Goal: Navigation & Orientation: Find specific page/section

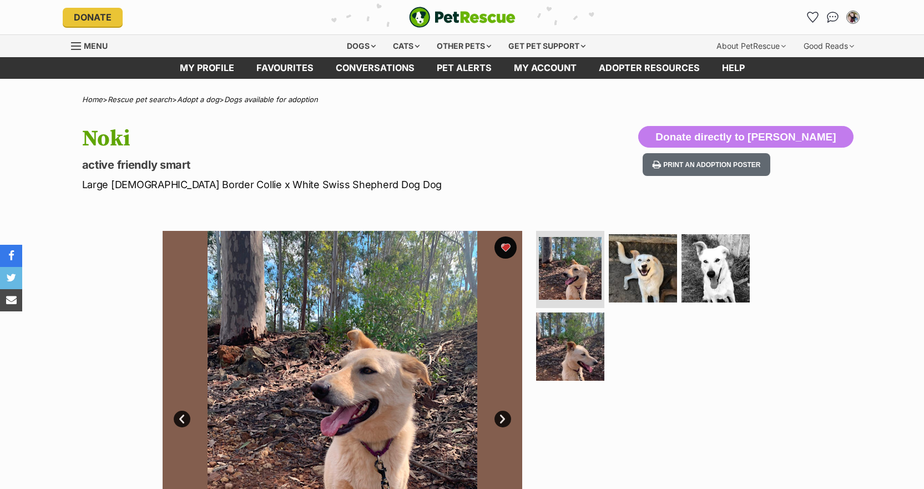
click at [276, 58] on link "Favourites" at bounding box center [284, 68] width 79 height 22
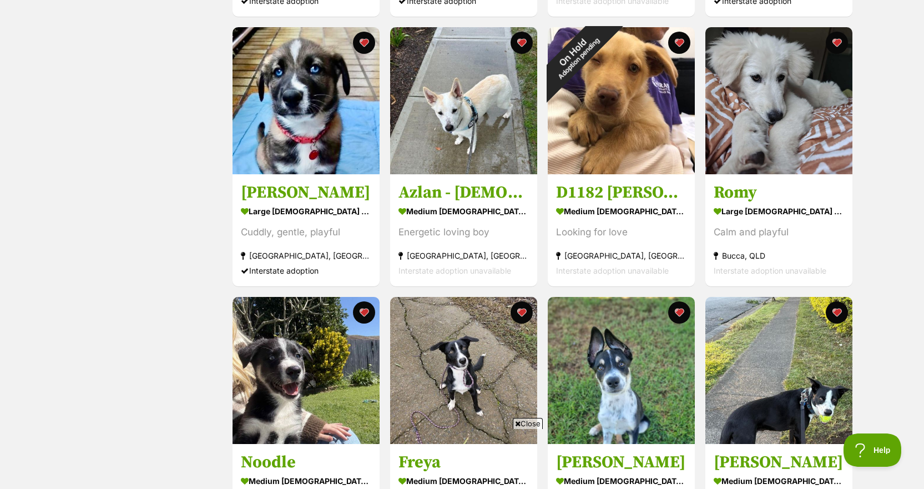
scroll to position [741, 0]
click at [293, 136] on img at bounding box center [306, 100] width 147 height 147
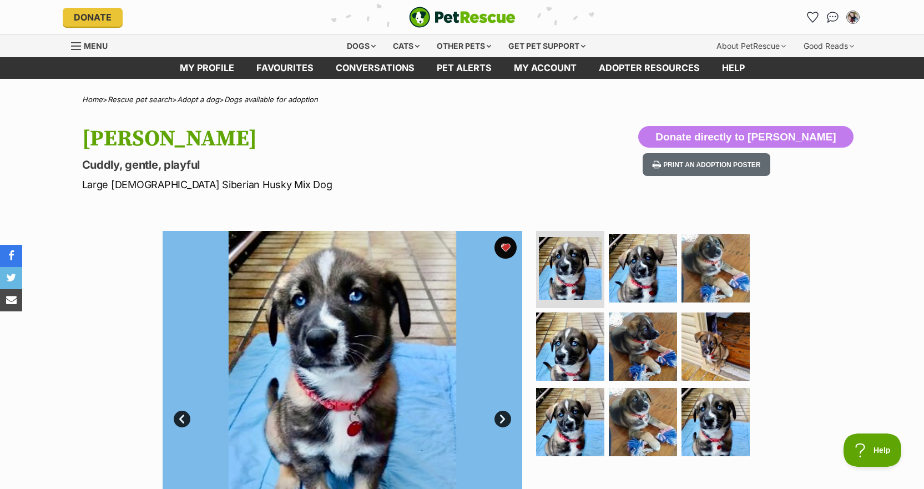
click at [355, 69] on link "Conversations" at bounding box center [375, 68] width 101 height 22
